Goal: Information Seeking & Learning: Learn about a topic

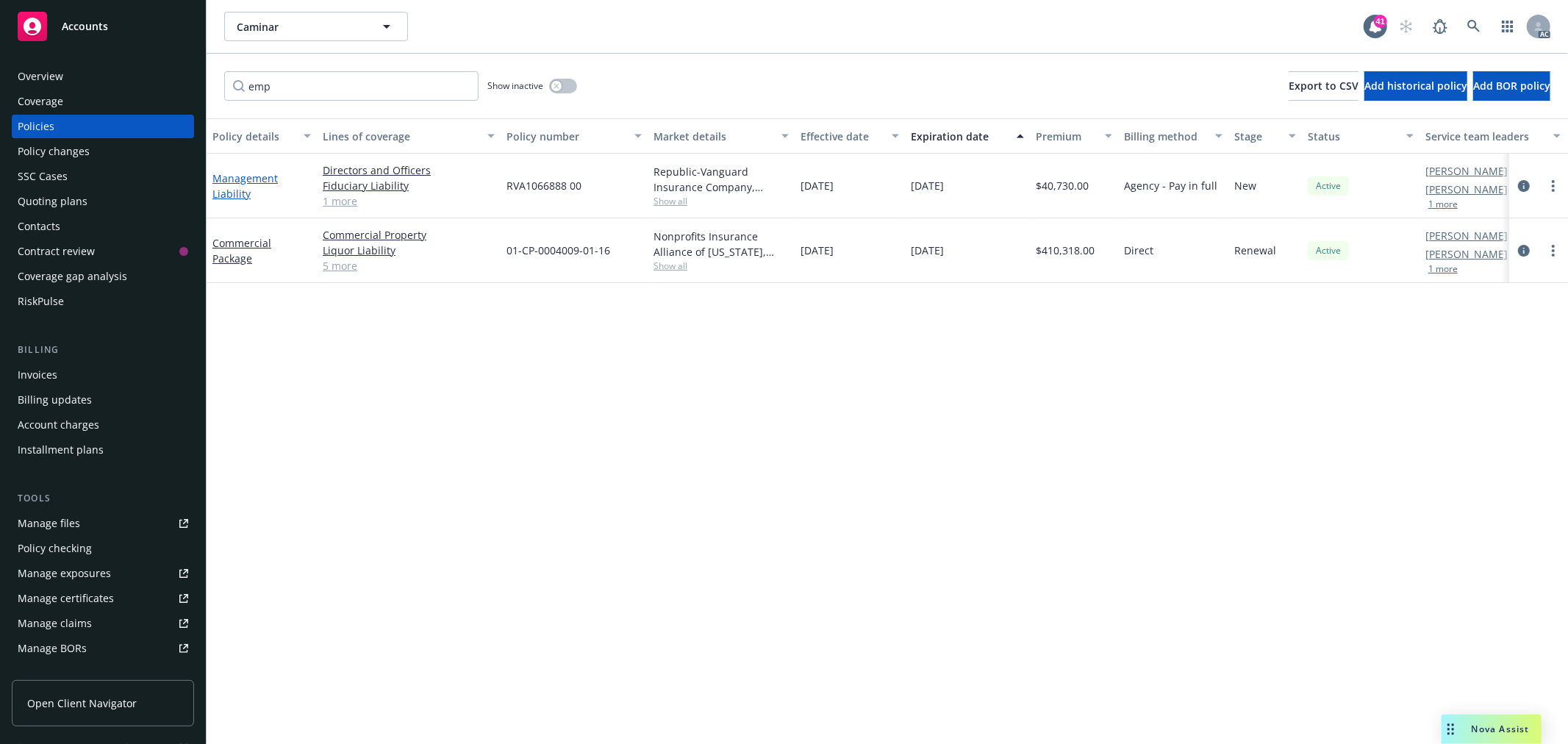
click at [222, 192] on link "Management Liability" at bounding box center [245, 186] width 65 height 29
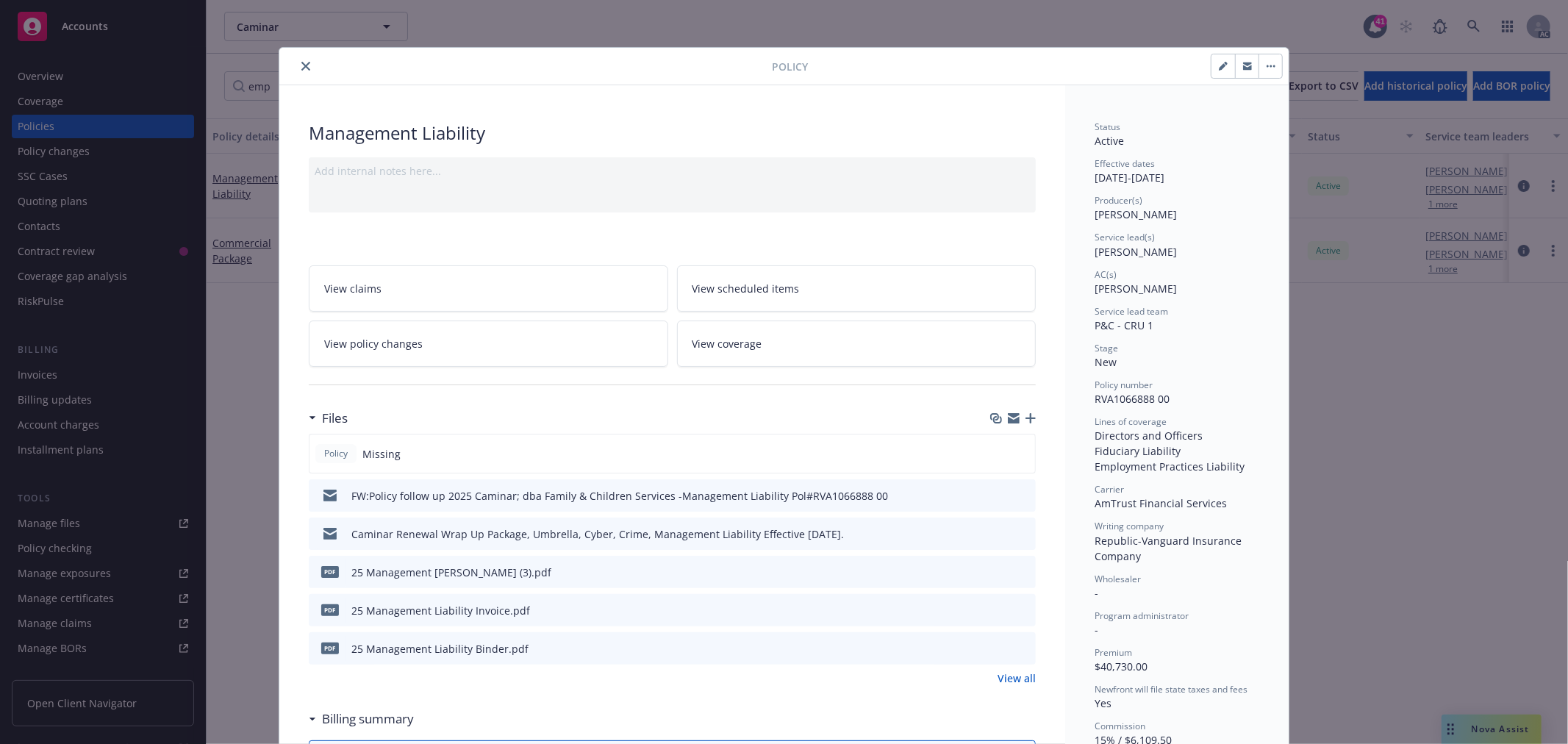
click at [303, 64] on icon "close" at bounding box center [305, 66] width 9 height 9
